Goal: Information Seeking & Learning: Check status

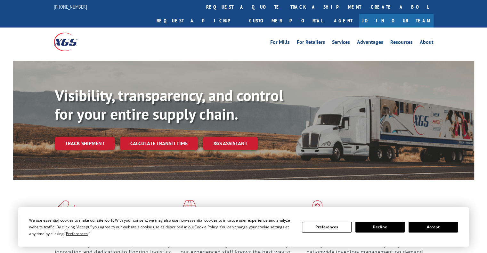
click at [88, 136] on div "Visibility, transparency, and control for your entire supply chain. Track shipm…" at bounding box center [265, 131] width 420 height 89
click at [91, 137] on link "Track shipment" at bounding box center [85, 143] width 60 height 13
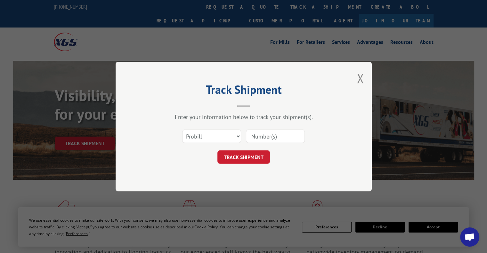
click at [241, 135] on div "Select category... Probill BOL PO" at bounding box center [244, 136] width 192 height 21
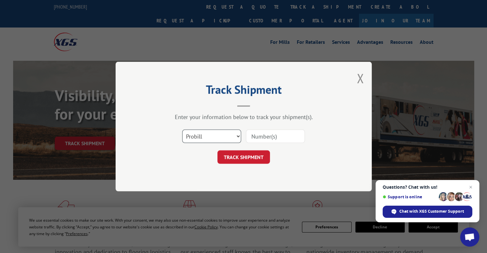
click at [235, 136] on select "Select category... Probill BOL PO" at bounding box center [211, 136] width 59 height 13
click at [182, 130] on select "Select category... Probill BOL PO" at bounding box center [211, 136] width 59 height 13
click at [254, 137] on input at bounding box center [275, 136] width 59 height 13
paste input "17594169"
type input "17594169"
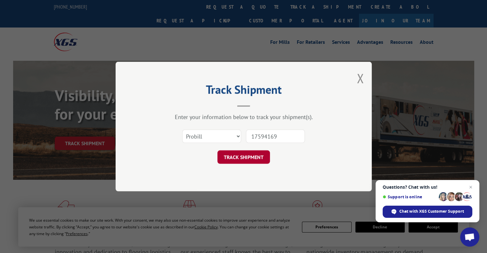
click at [250, 152] on button "TRACK SHIPMENT" at bounding box center [244, 157] width 53 height 13
